Goal: Check status: Check status

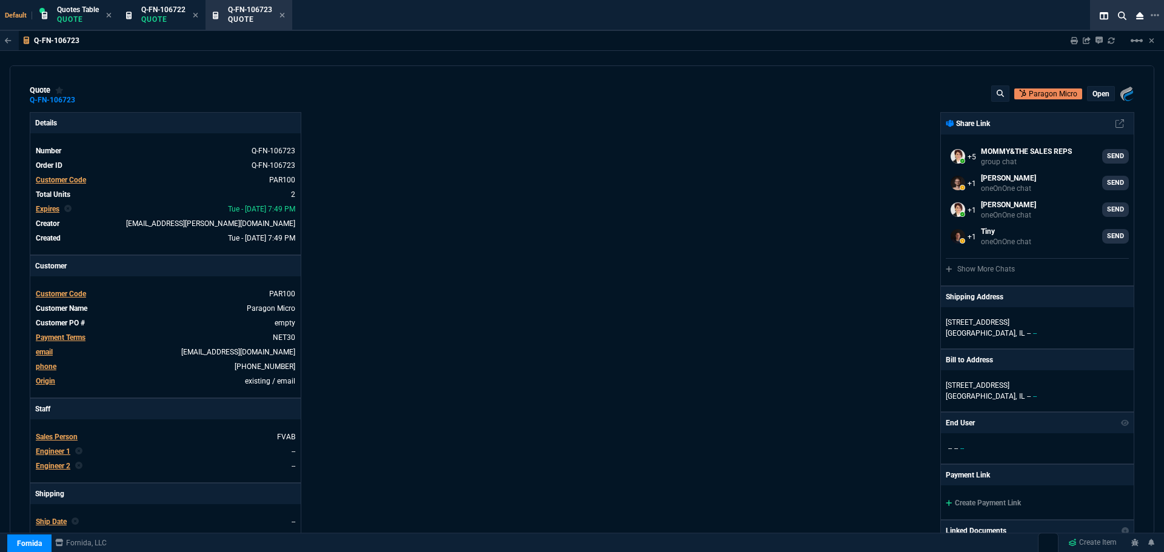
select select "12: [PERSON_NAME]"
click at [62, 15] on p "Quote" at bounding box center [78, 20] width 42 height 10
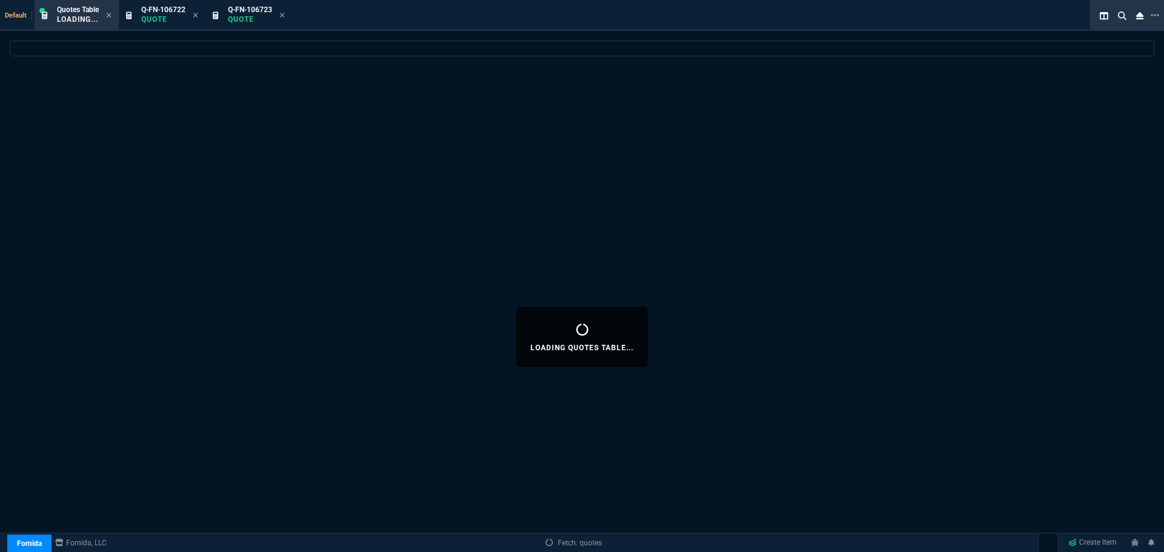
select select
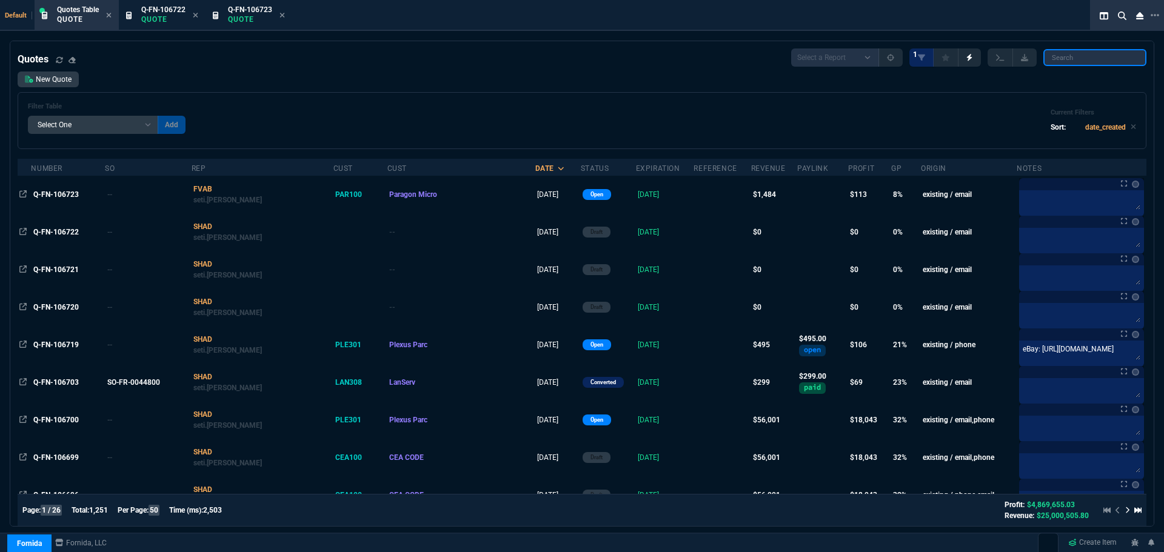
click at [1105, 56] on input "search" at bounding box center [1094, 57] width 103 height 17
paste input "PHO300"
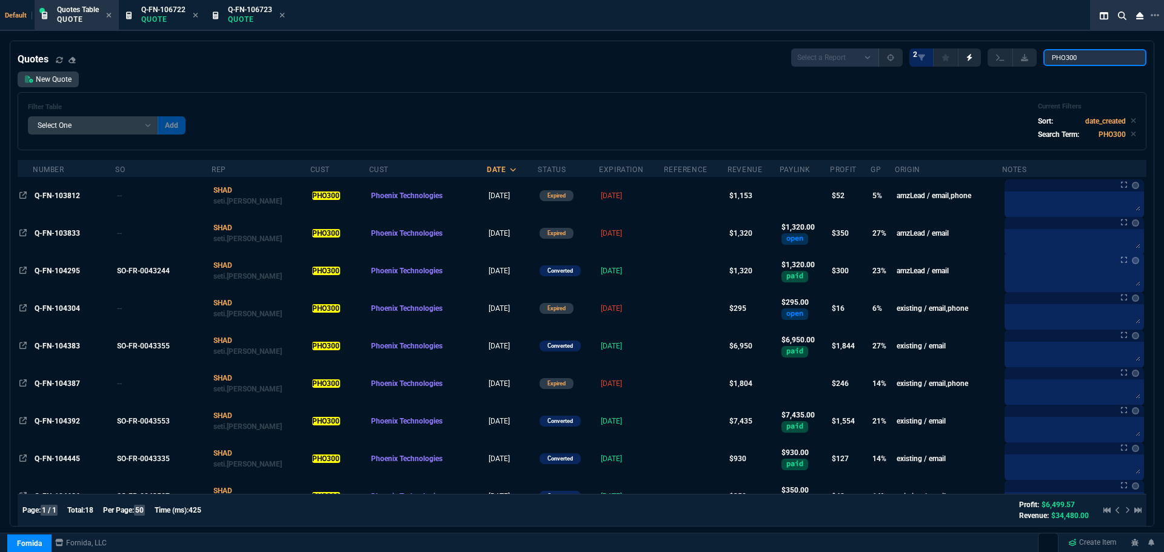
click at [1104, 60] on input "PHO300" at bounding box center [1094, 57] width 103 height 17
paste input "Q-FN-106613"
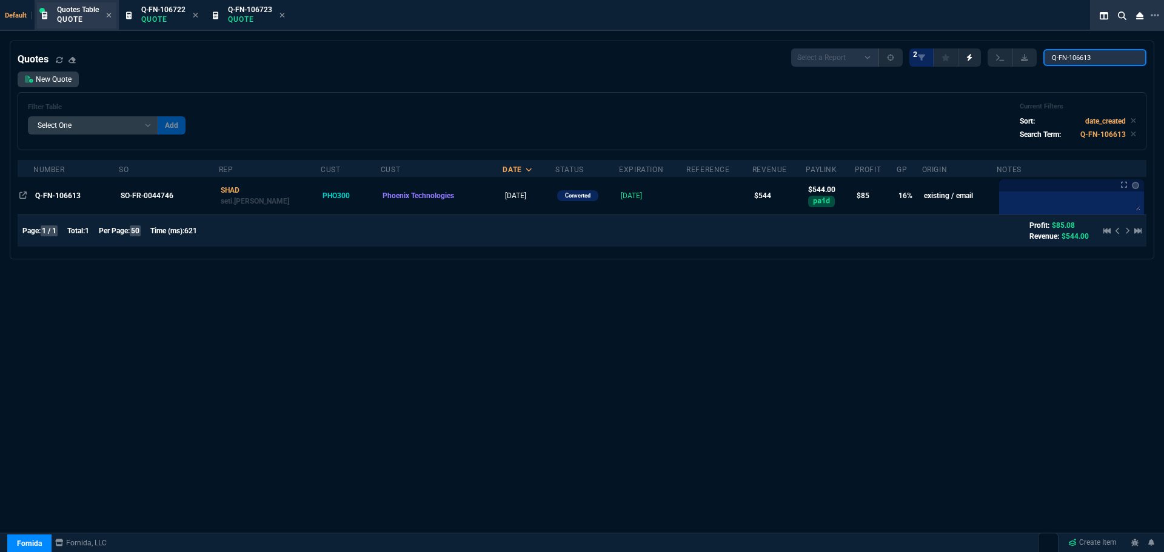
type input "Q-FN-106613"
click at [68, 18] on p "Quote" at bounding box center [78, 20] width 42 height 10
click at [1127, 58] on input "Q-FN-106613" at bounding box center [1094, 57] width 103 height 17
click at [67, 11] on span "Quotes Table" at bounding box center [78, 9] width 42 height 8
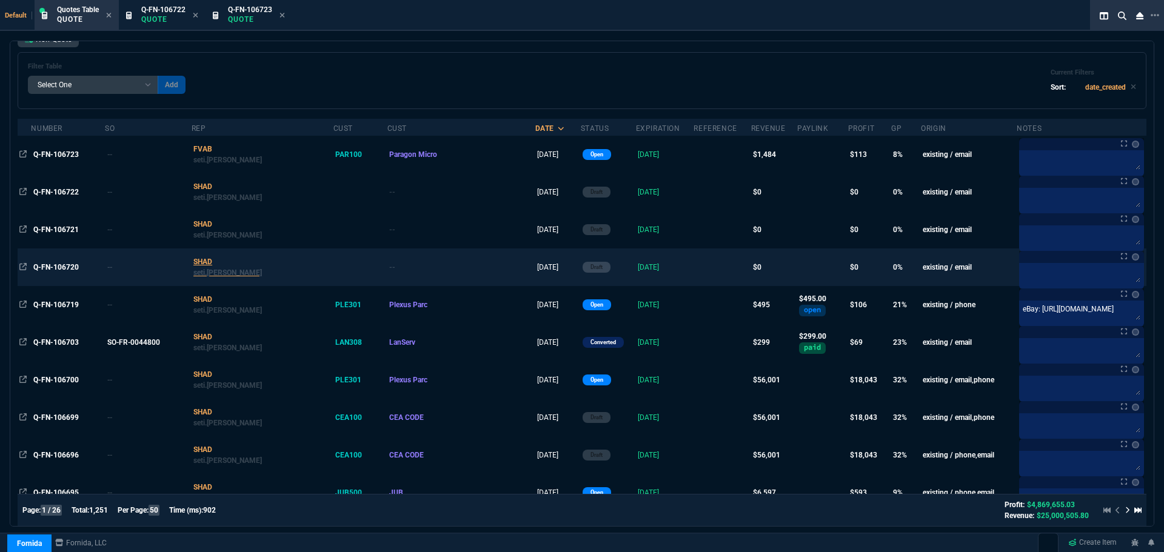
scroll to position [61, 0]
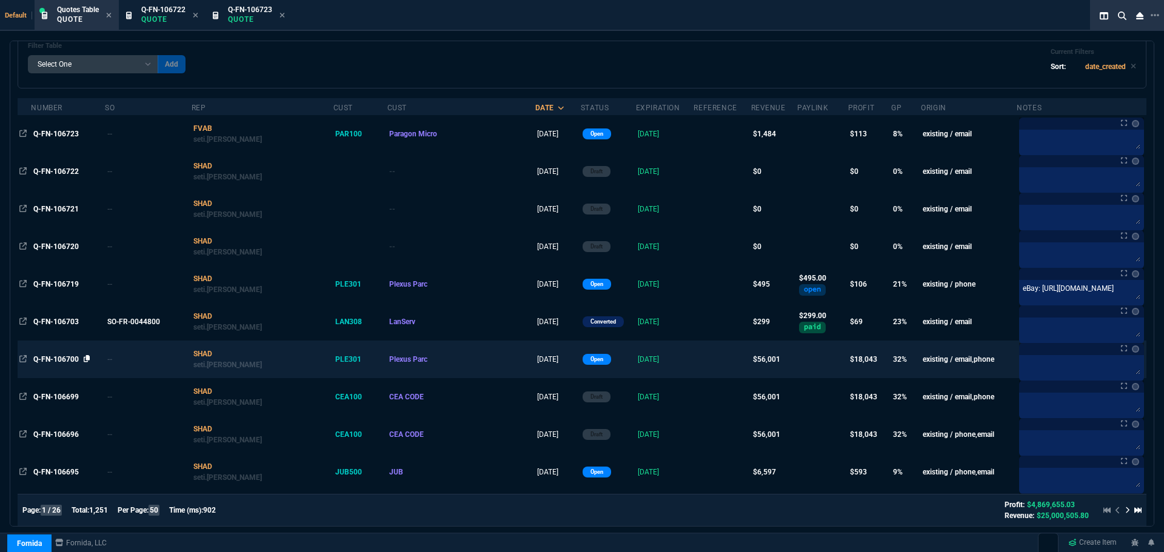
click at [88, 356] on icon at bounding box center [87, 358] width 7 height 7
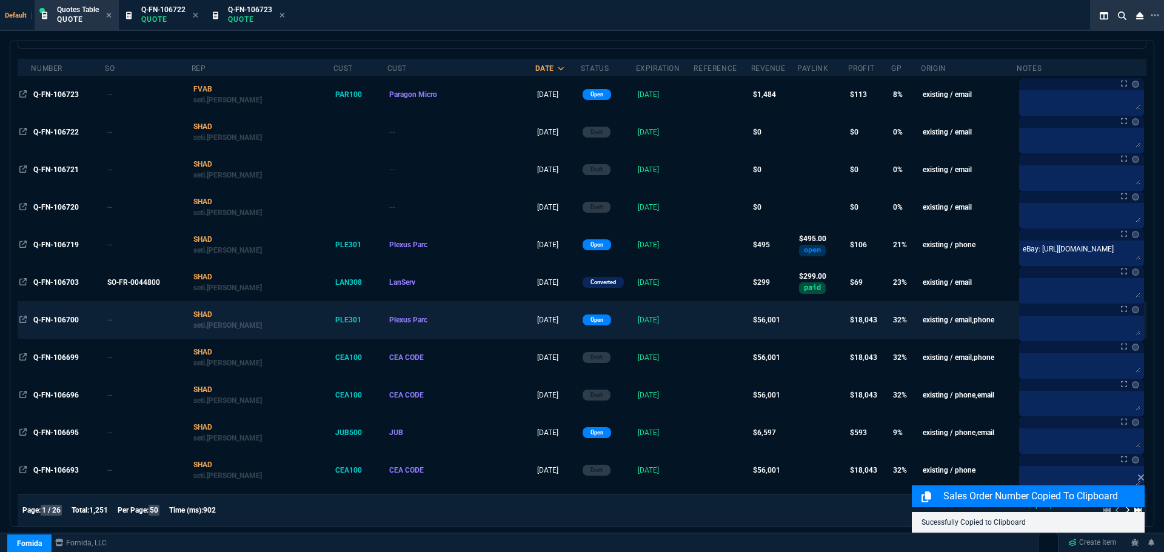
scroll to position [121, 0]
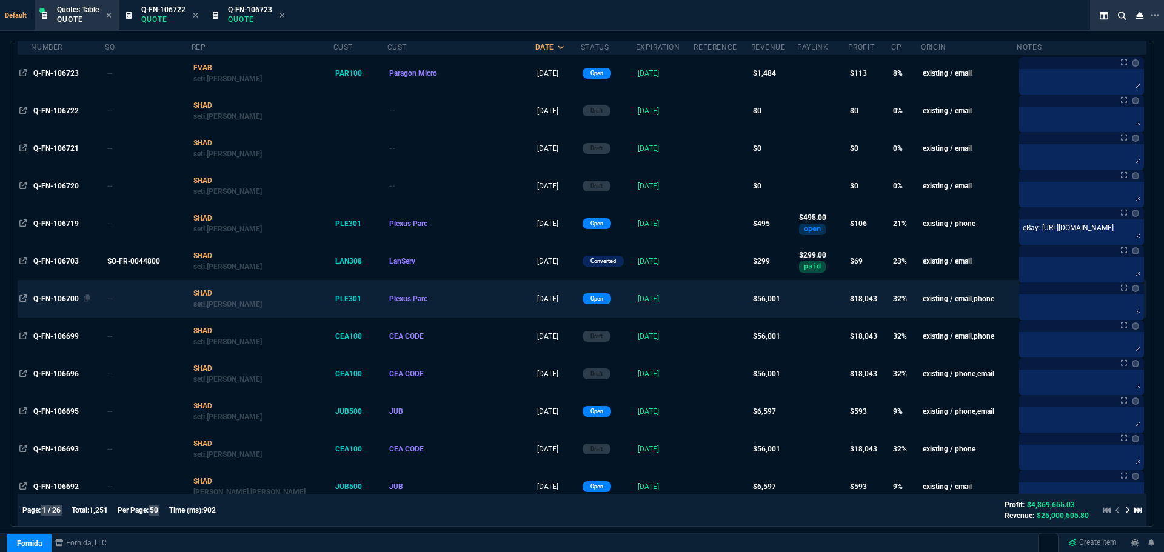
click at [47, 299] on span "Q-FN-106700" at bounding box center [55, 299] width 45 height 8
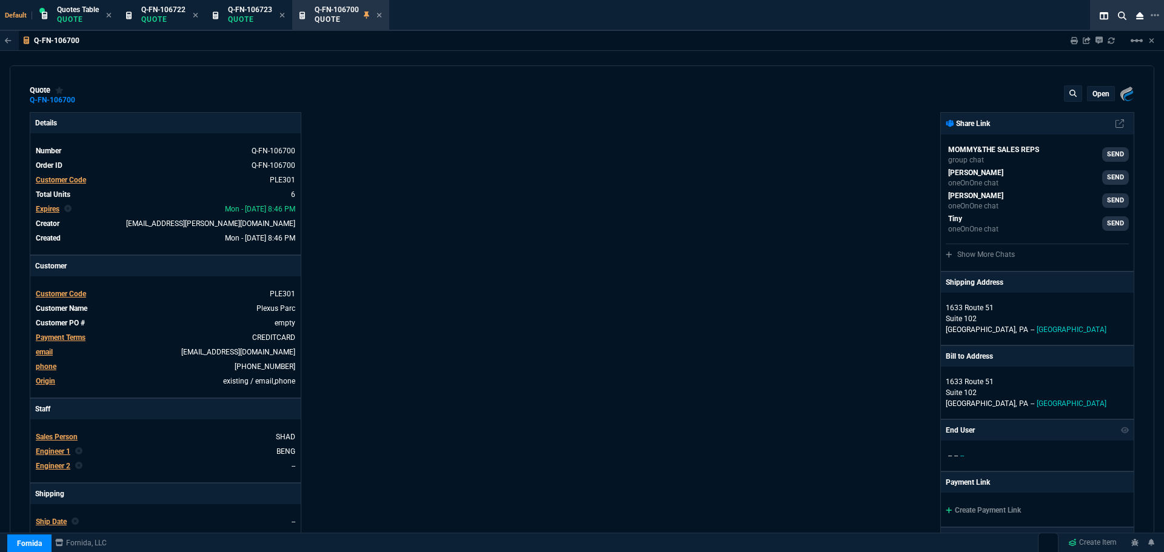
type input "36"
type input "6674"
type input "0"
type input "91"
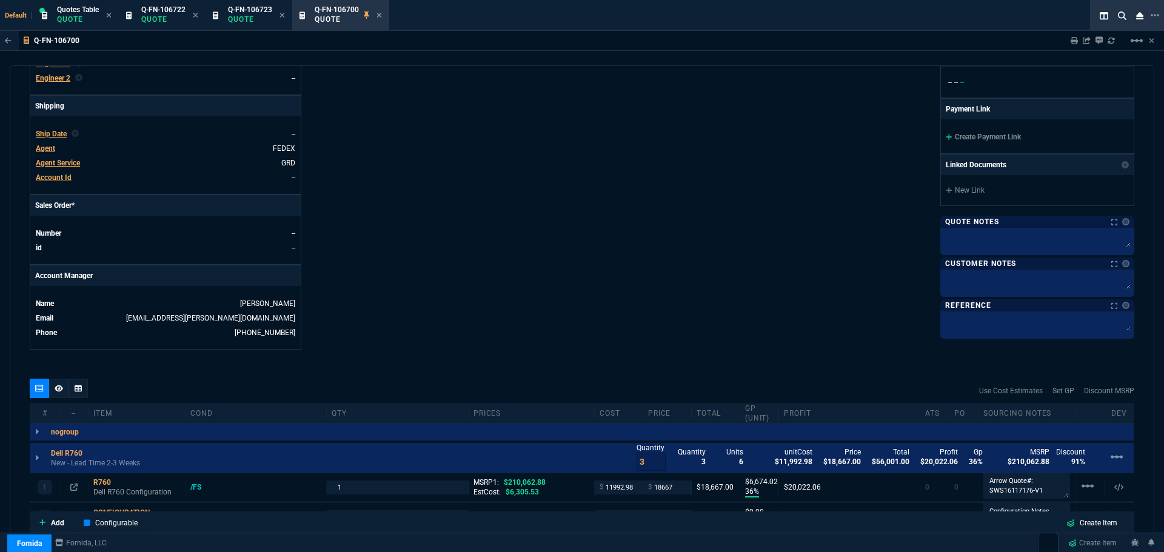
scroll to position [566, 0]
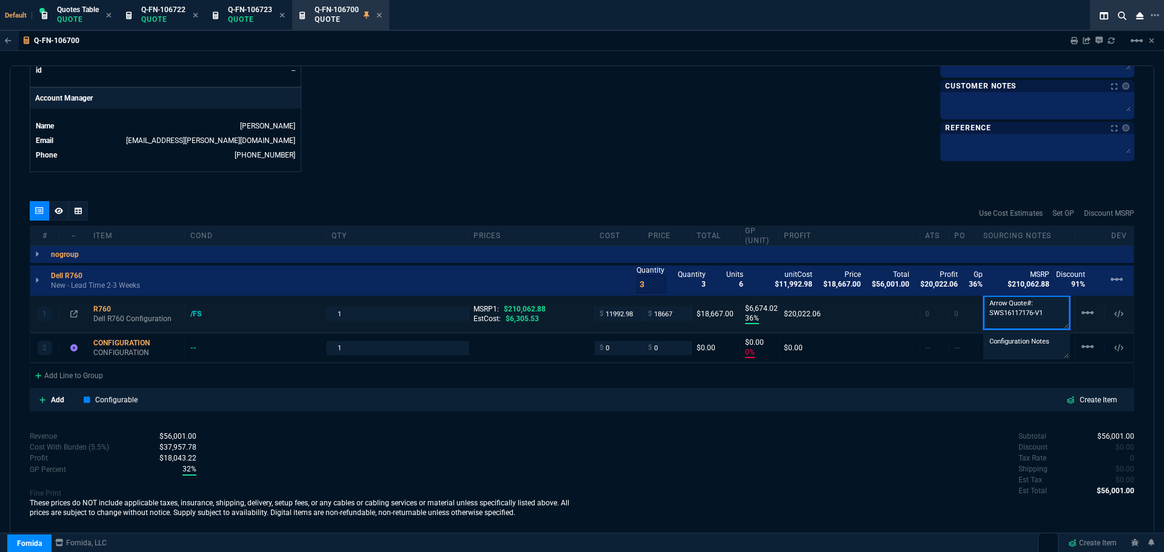
drag, startPoint x: 982, startPoint y: 307, endPoint x: 1009, endPoint y: 313, distance: 27.5
click at [1009, 313] on textarea "Arrow Quote#: SWS16117176-V1" at bounding box center [1026, 313] width 87 height 34
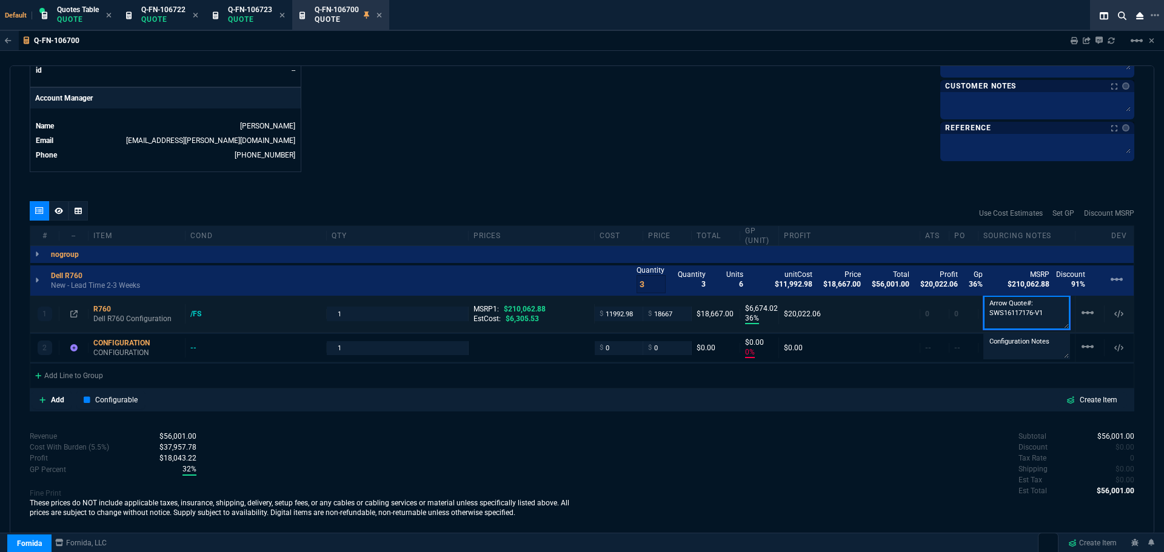
drag, startPoint x: 980, startPoint y: 309, endPoint x: 1043, endPoint y: 316, distance: 62.9
click at [1043, 316] on textarea "Arrow Quote#: SWS16117176-V1" at bounding box center [1026, 313] width 87 height 34
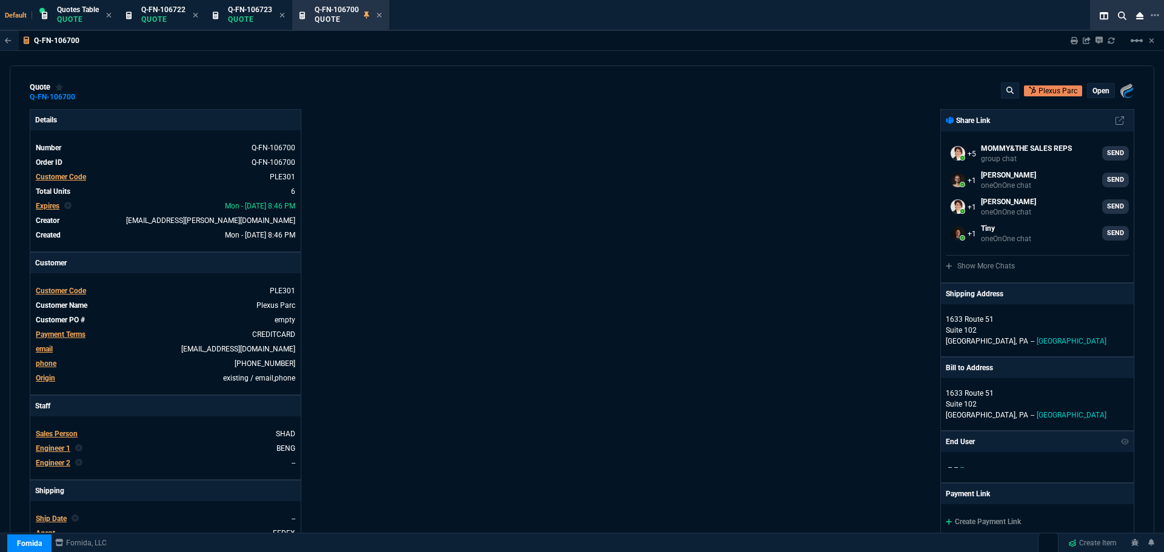
scroll to position [0, 0]
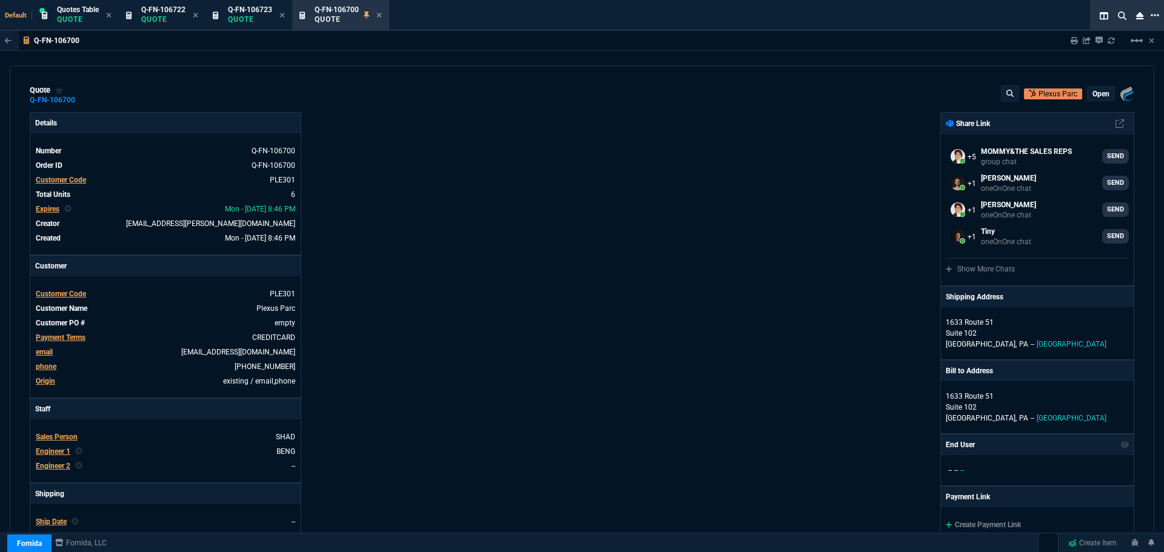
click at [1154, 16] on icon at bounding box center [1154, 15] width 8 height 2
click at [1072, 24] on li "Open New Tab" at bounding box center [1091, 26] width 120 height 15
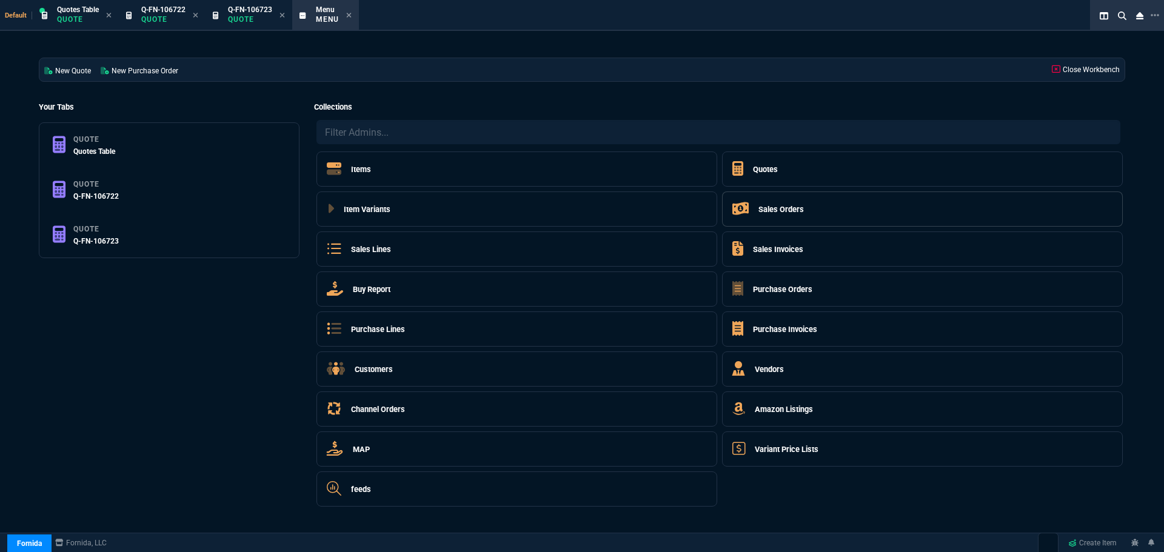
click at [767, 211] on h5 "Sales Orders" at bounding box center [780, 210] width 45 height 12
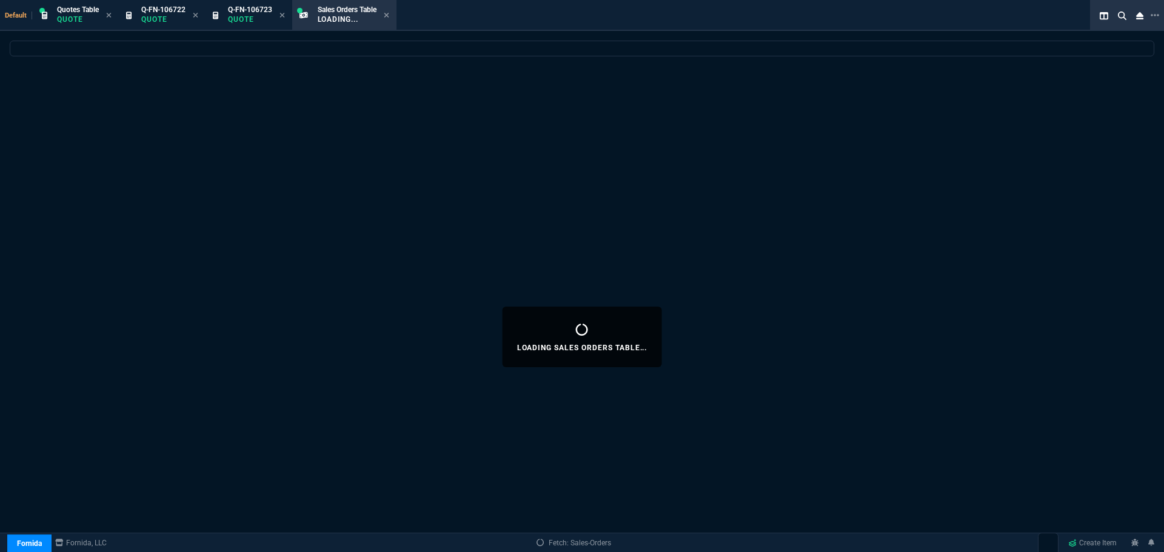
select select
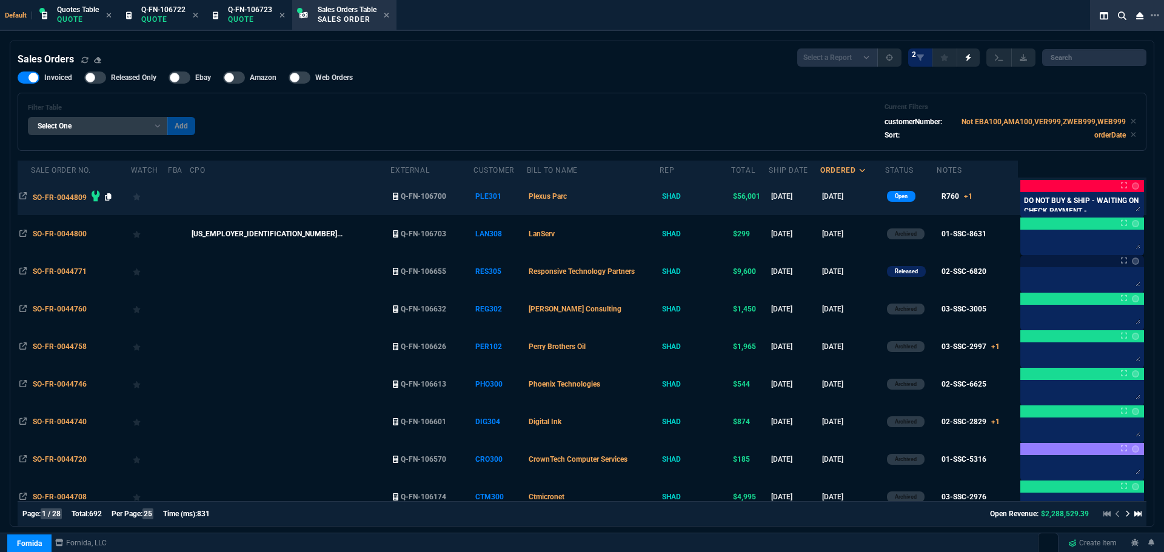
click at [110, 197] on icon at bounding box center [108, 196] width 7 height 7
